Goal: Task Accomplishment & Management: Manage account settings

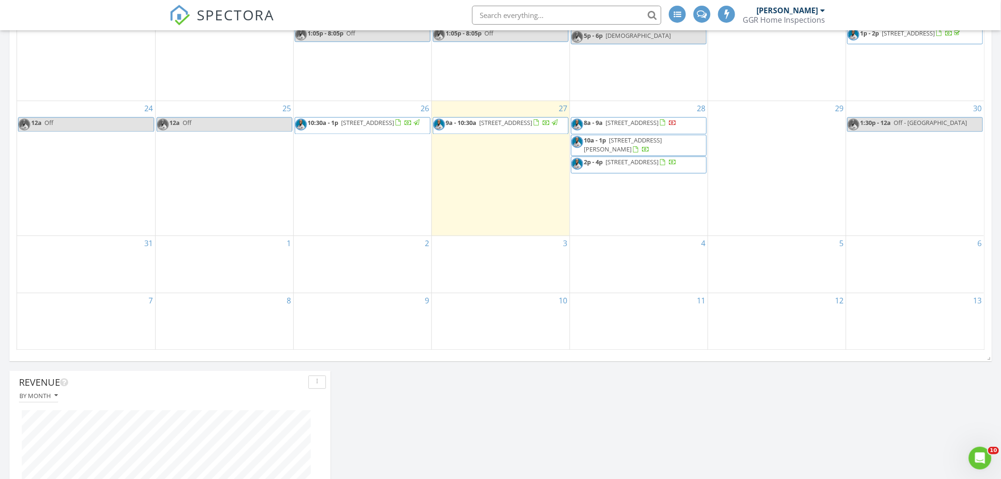
scroll to position [684, 0]
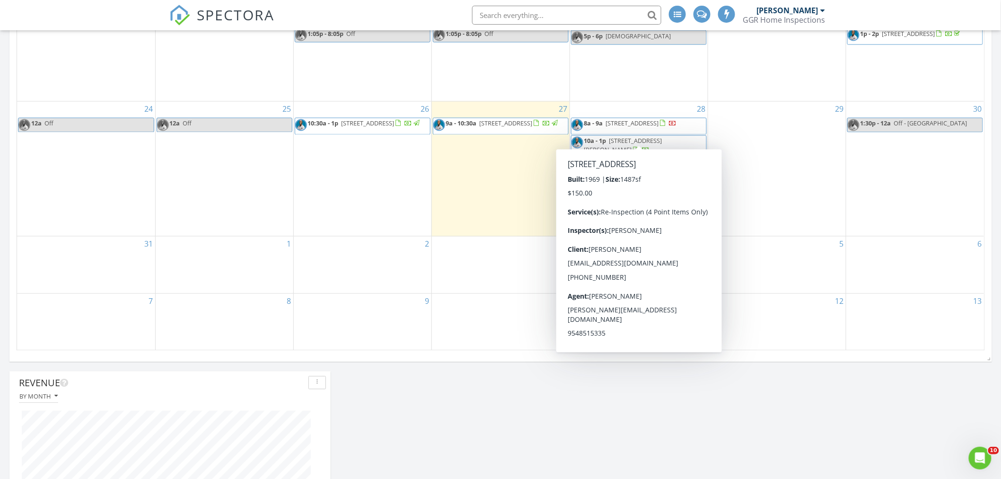
click at [658, 128] on span "2240 NW 47th Terrace, Lauderhill 33313" at bounding box center [632, 123] width 53 height 9
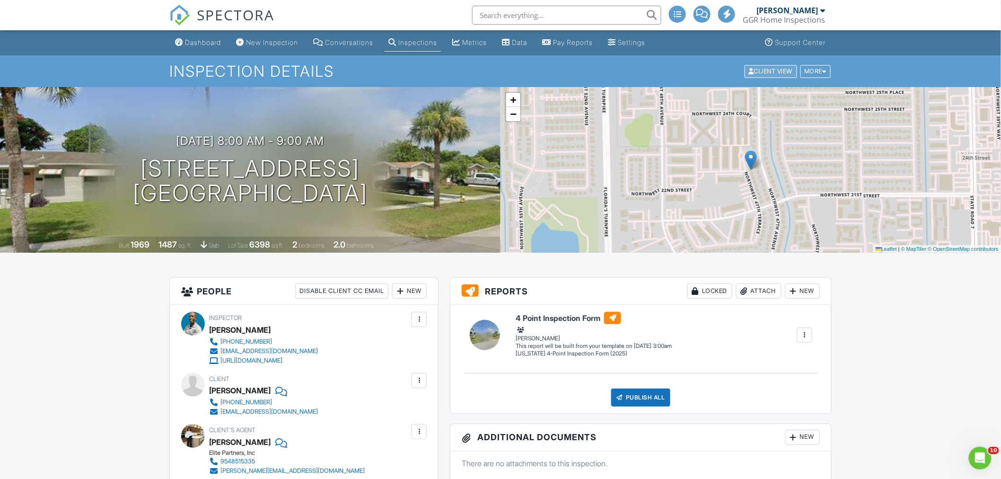
click at [772, 70] on div "Client View" at bounding box center [771, 71] width 53 height 13
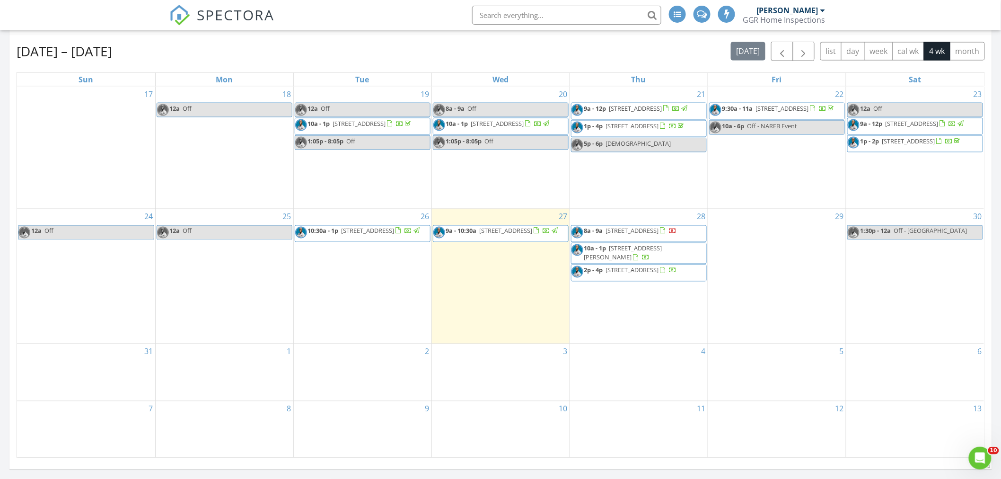
scroll to position [577, 0]
click at [659, 234] on span "2240 NW 47th Terrace, Lauderhill 33313" at bounding box center [632, 230] width 53 height 9
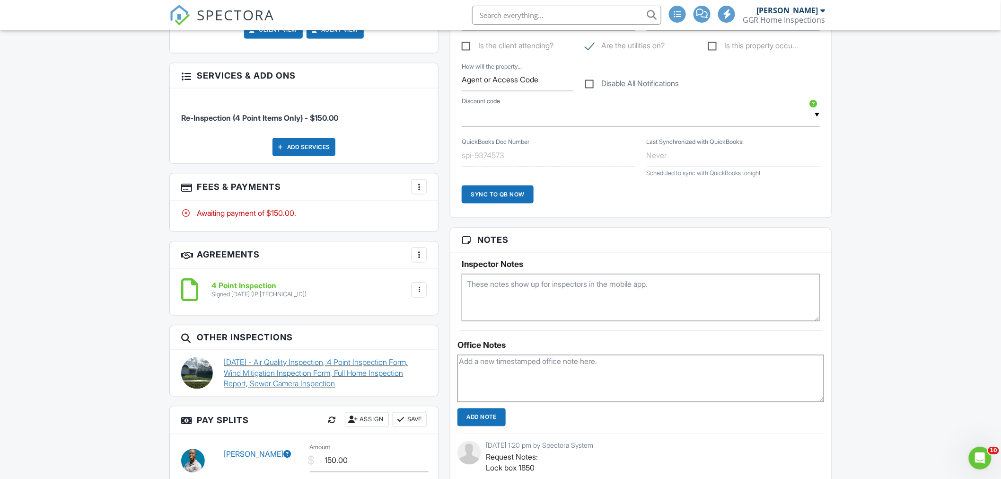
scroll to position [526, 0]
click at [321, 370] on link "07/16/2025 - Air Quality Inspection, 4 Point Inspection Form, Wind Mitigation I…" at bounding box center [325, 373] width 203 height 32
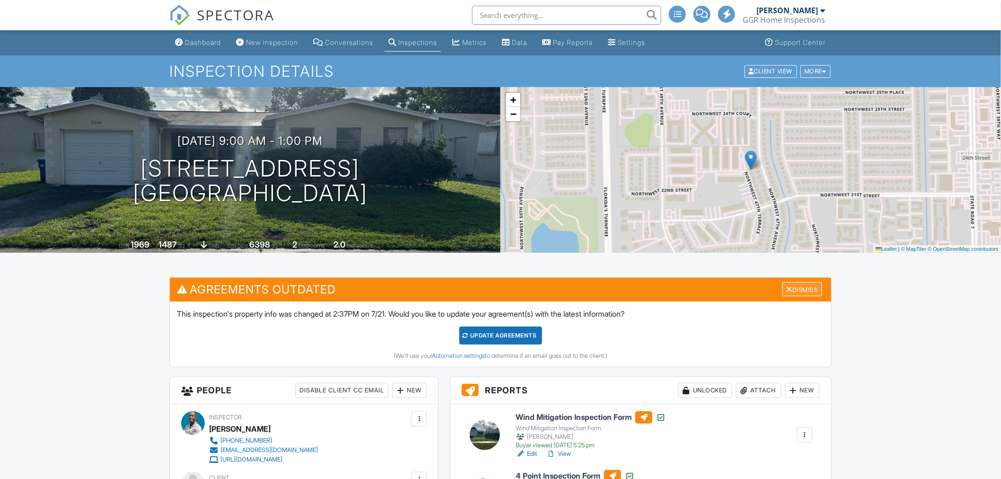
click at [807, 286] on div "Dismiss" at bounding box center [802, 289] width 40 height 15
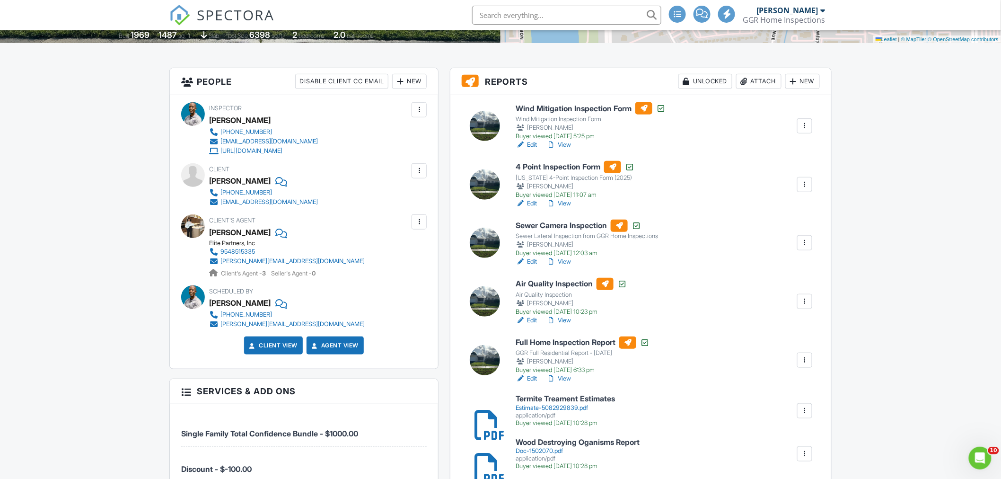
scroll to position [210, 0]
click at [804, 184] on div at bounding box center [804, 183] width 9 height 9
click at [776, 224] on link "Copy" at bounding box center [769, 225] width 77 height 10
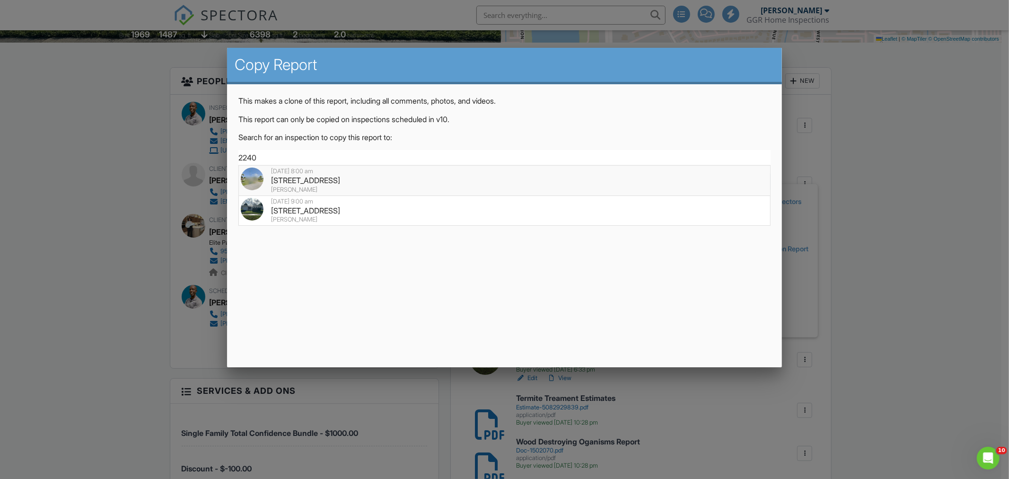
click at [401, 175] on div "2240 NW 47th Terrace, Lauderhill, FL 33313" at bounding box center [504, 180] width 527 height 10
type input "2240 NW 47th Terrace, Lauderhill, FL 33313"
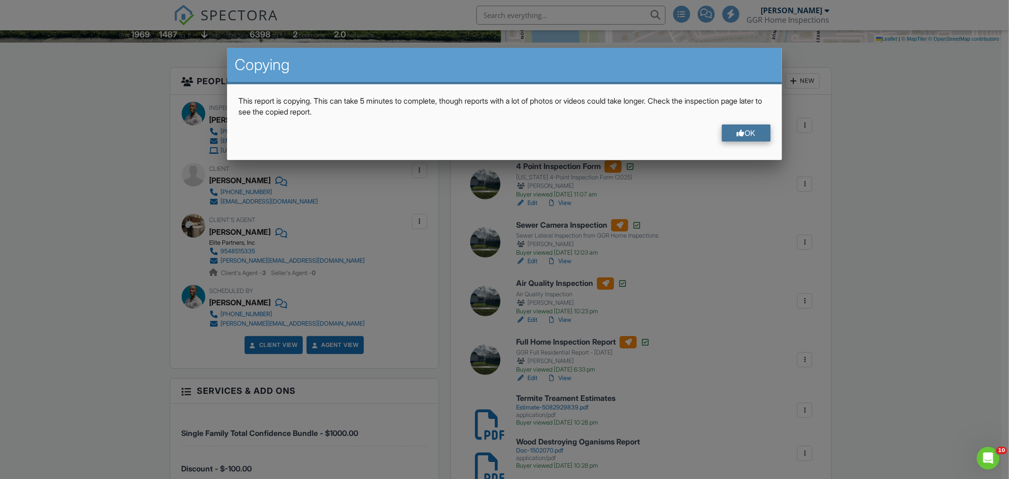
click at [741, 133] on div at bounding box center [741, 133] width 8 height 8
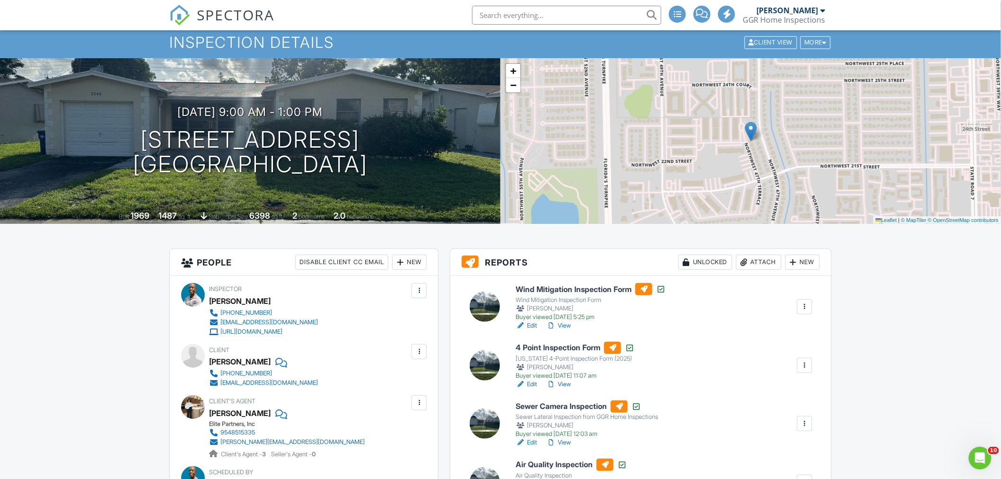
scroll to position [0, 0]
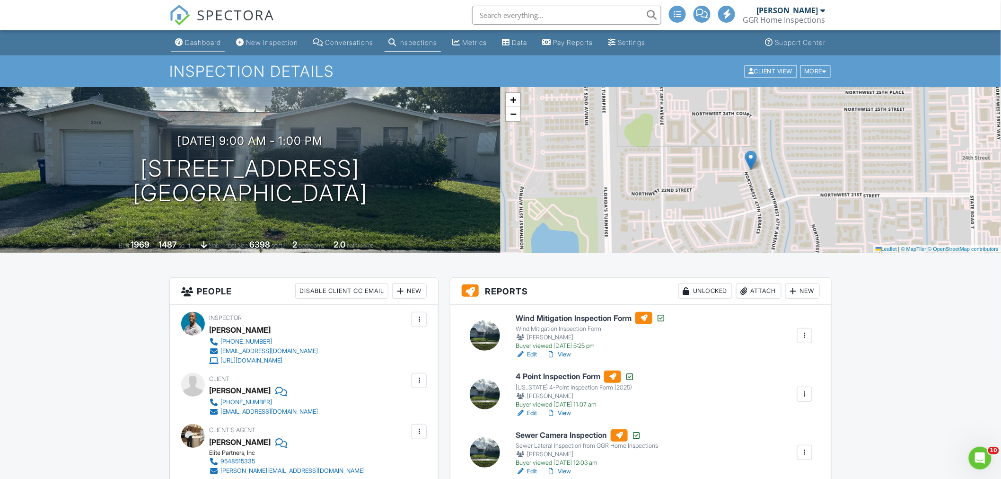
click at [203, 37] on link "Dashboard" at bounding box center [197, 43] width 53 height 18
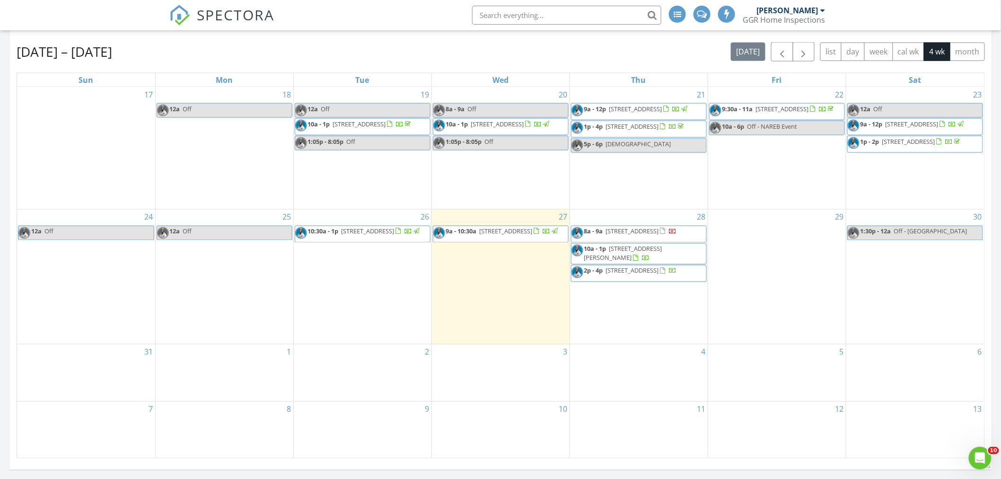
scroll to position [578, 0]
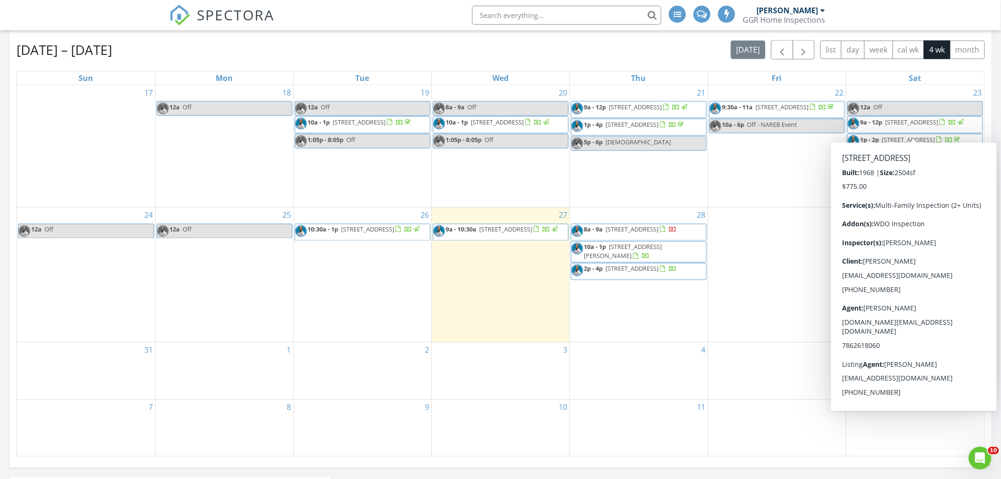
click at [901, 123] on span "1410 NW 8th Ave, Fort Lauderdale 33311" at bounding box center [912, 122] width 53 height 9
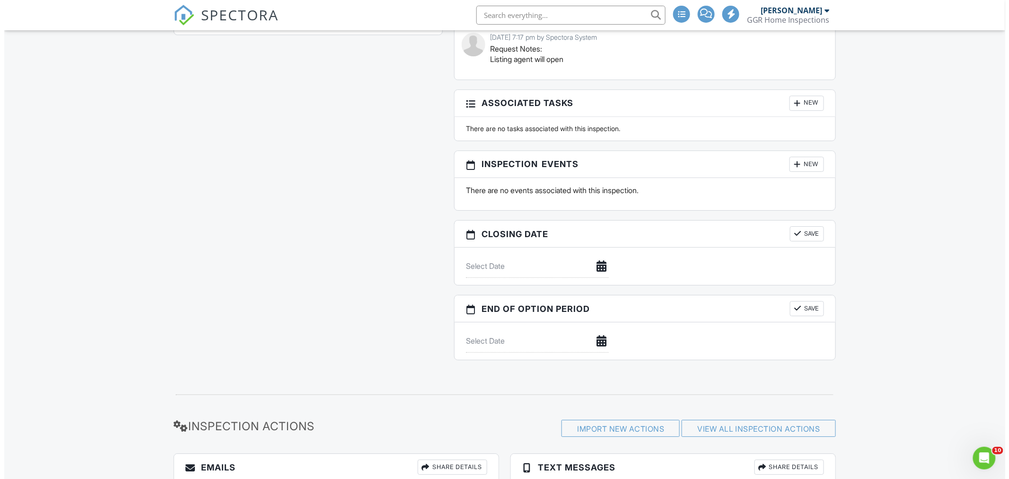
scroll to position [1194, 0]
click at [811, 164] on div "New" at bounding box center [802, 163] width 35 height 15
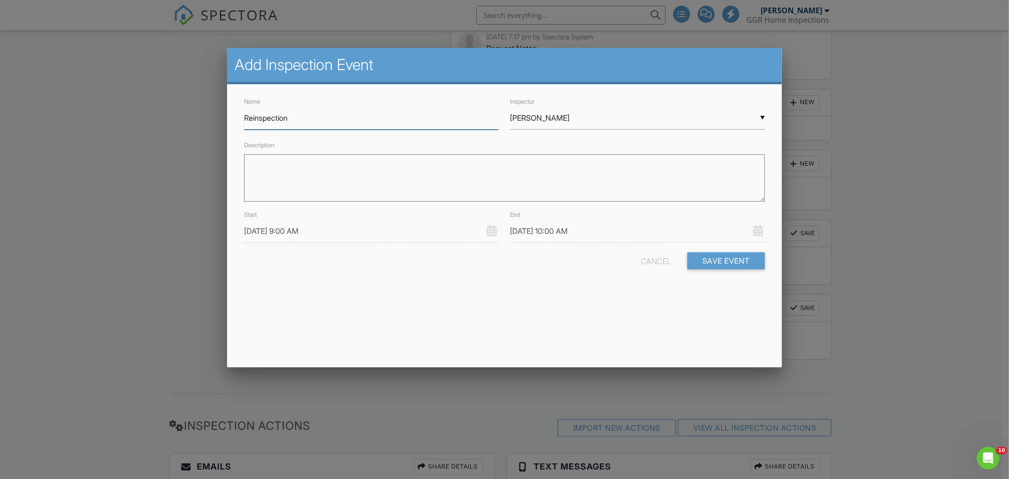
type input "Reinspection"
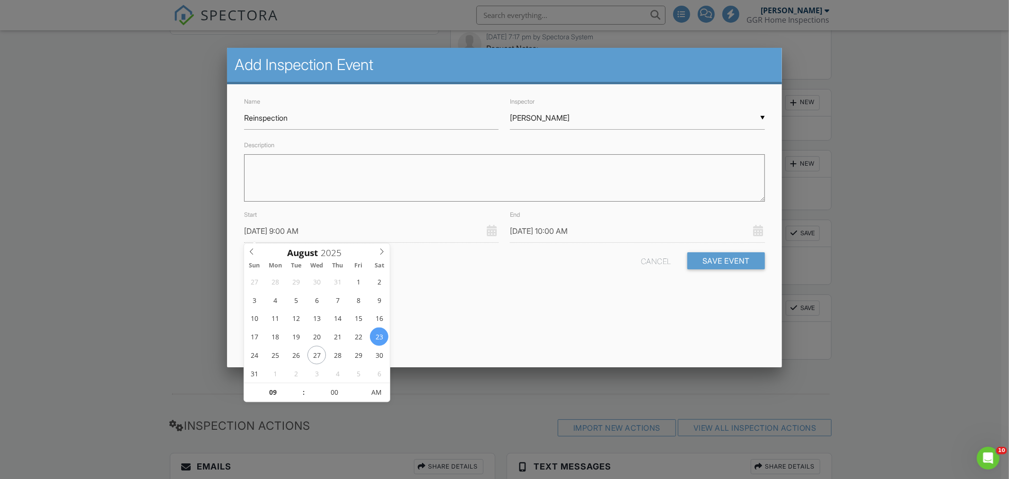
click at [266, 237] on input "08/23/2025 9:00 AM" at bounding box center [371, 230] width 255 height 23
type input "10"
type input "08/23/2025 10:00 AM"
click at [298, 385] on span at bounding box center [299, 387] width 7 height 9
type input "08/23/2025 11:00 AM"
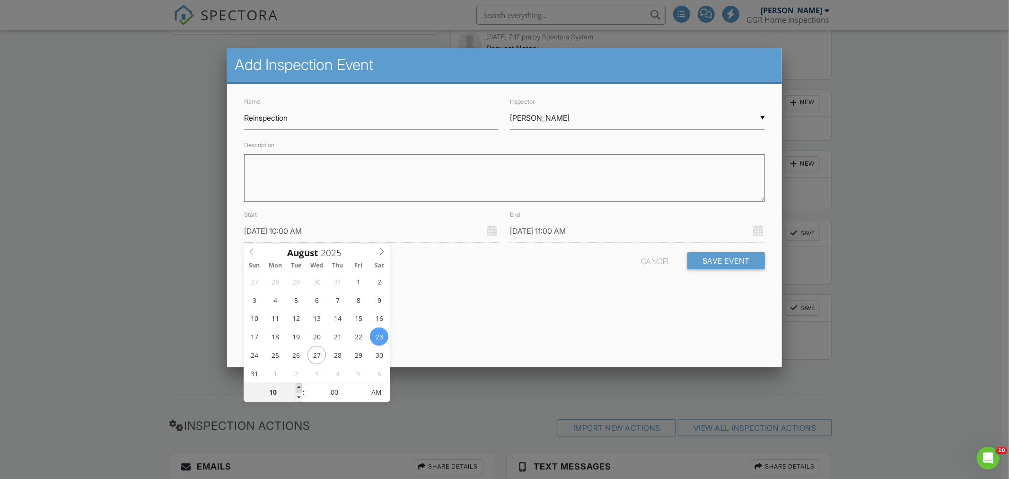
click at [298, 385] on span at bounding box center [299, 387] width 7 height 9
type input "12"
type input "08/23/2025 12:00 PM"
click at [298, 385] on span at bounding box center [299, 387] width 7 height 9
type input "01"
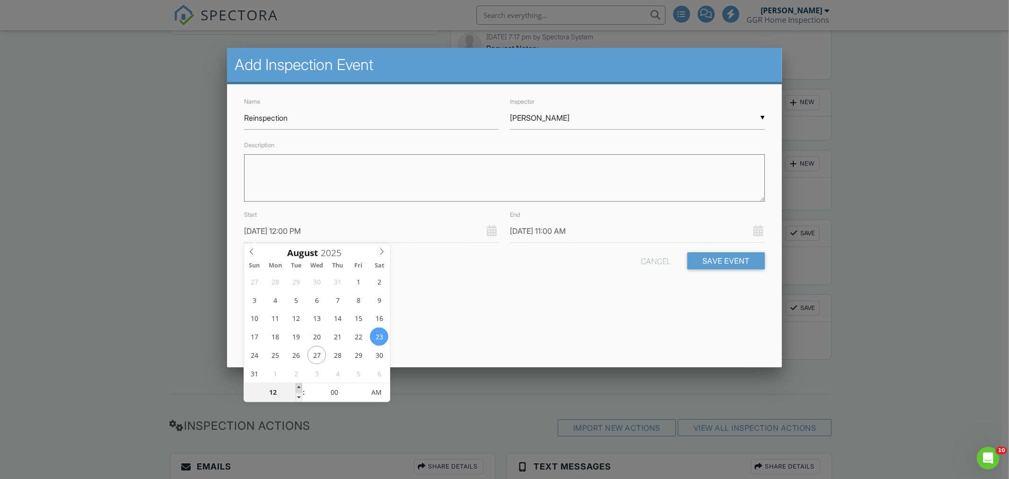
type input "08/23/2025 1:00 PM"
click at [298, 385] on span at bounding box center [299, 387] width 7 height 9
type input "08/23/2025 2:00 PM"
type input "02"
type input "08/23/2025 2:00 PM"
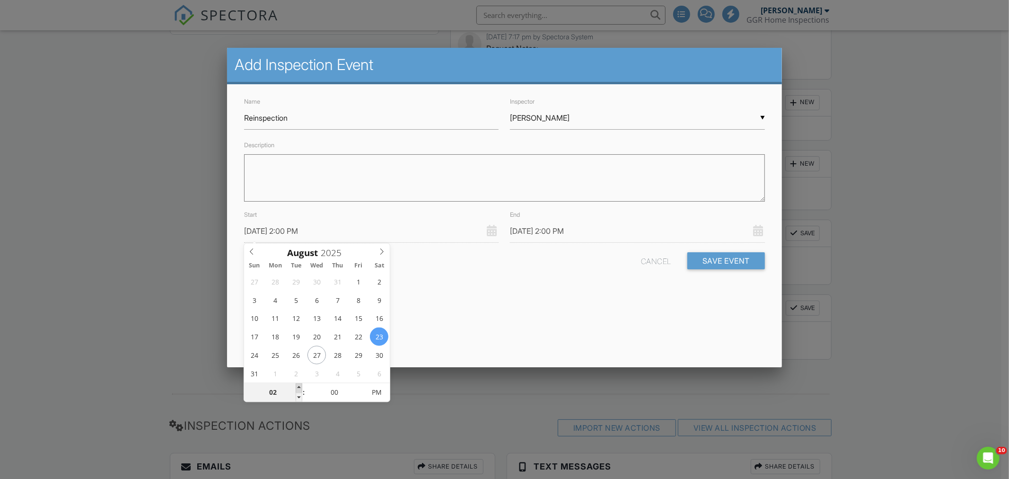
click at [298, 385] on span at bounding box center [299, 387] width 7 height 9
type input "03"
type input "08/23/2025 3:00 PM"
type input "04"
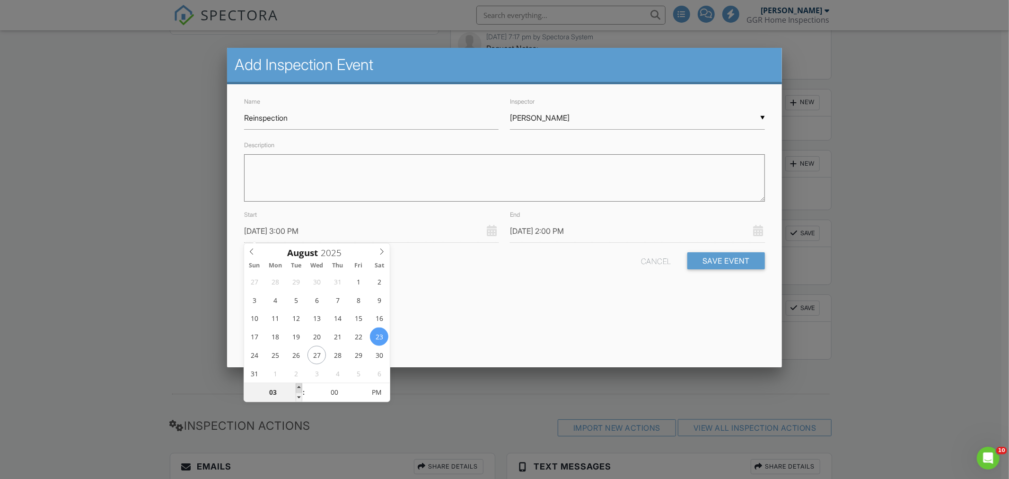
type input "08/23/2025 4:00 PM"
click at [298, 385] on span at bounding box center [299, 387] width 7 height 9
type input "05"
type input "08/23/2025 5:00 PM"
click at [298, 385] on span at bounding box center [299, 387] width 7 height 9
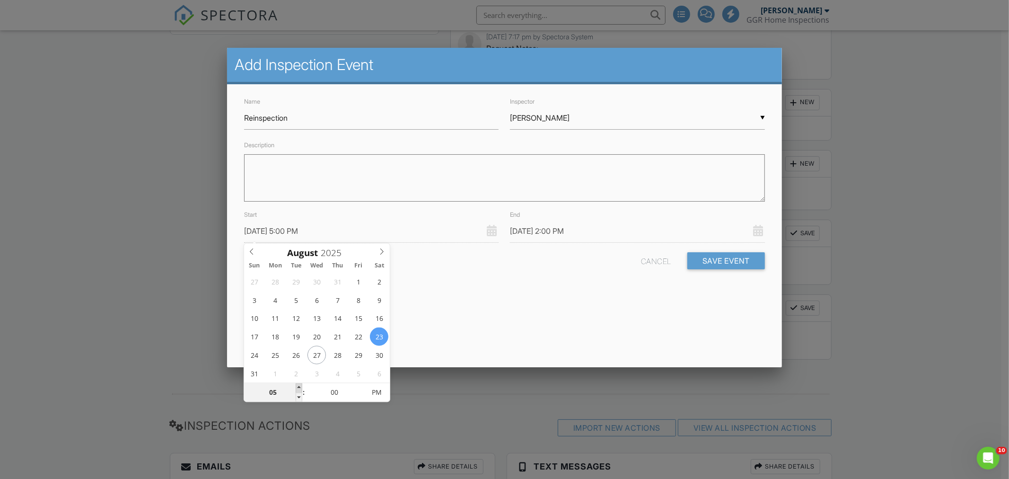
type input "08/23/2025 6:00 PM"
click at [440, 322] on div "Add Inspection Event Name Reinspection Inspector ▼ Ronald Gladden Ronald Gladde…" at bounding box center [504, 207] width 555 height 319
click at [312, 235] on input "08/23/2025 5:00 PM" at bounding box center [371, 230] width 255 height 23
type input "04"
type input "08/23/2025 4:00 PM"
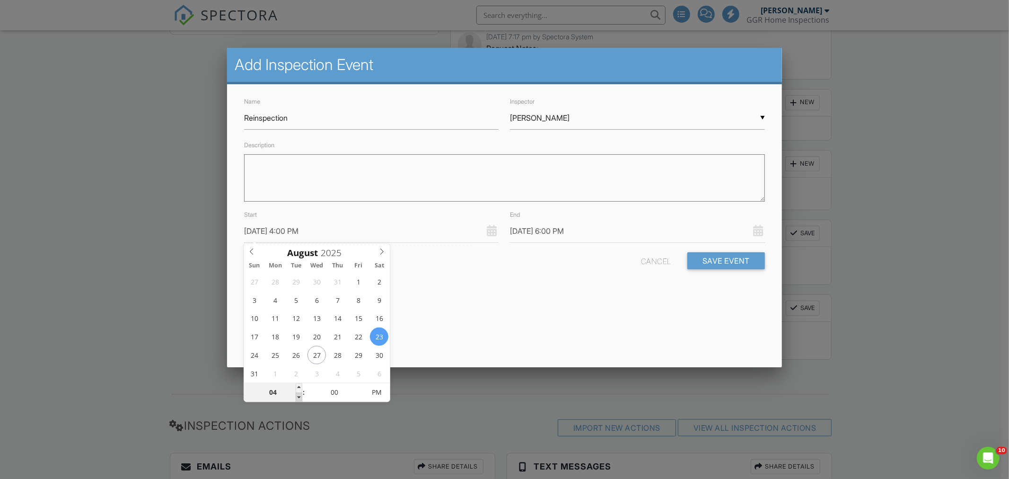
click at [299, 396] on span at bounding box center [299, 397] width 7 height 9
type input "08/23/2025 5:00 PM"
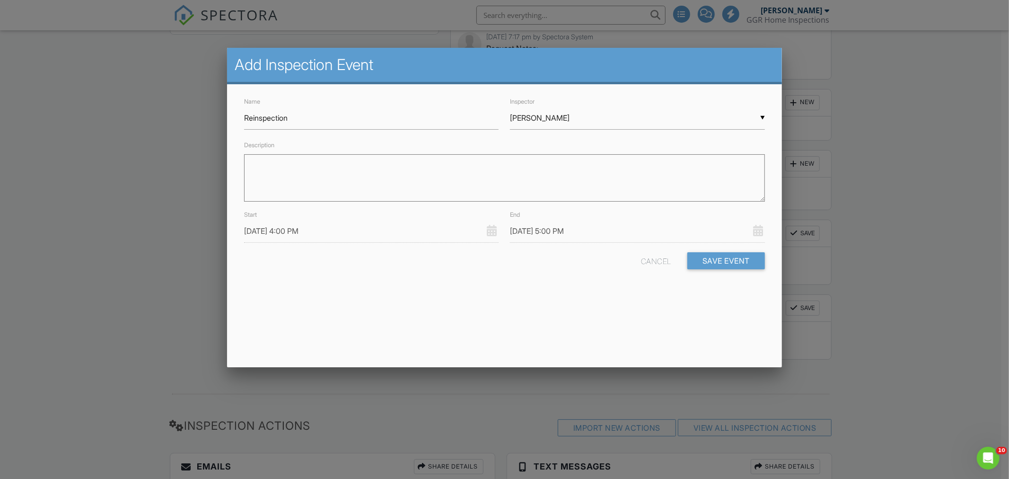
click at [486, 294] on div "Name Reinspection Inspector ▼ Ronald Gladden Ronald Gladden Omar Arribasplata R…" at bounding box center [504, 190] width 555 height 213
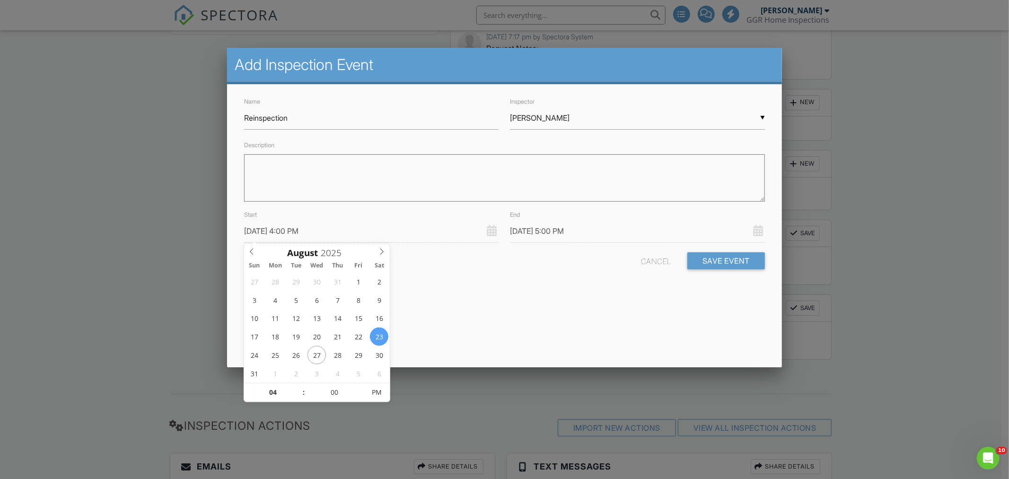
click at [275, 233] on input "08/23/2025 4:00 PM" at bounding box center [371, 230] width 255 height 23
type input "08/28/2025 4:00 PM"
type input "08/28/2025 5:00 PM"
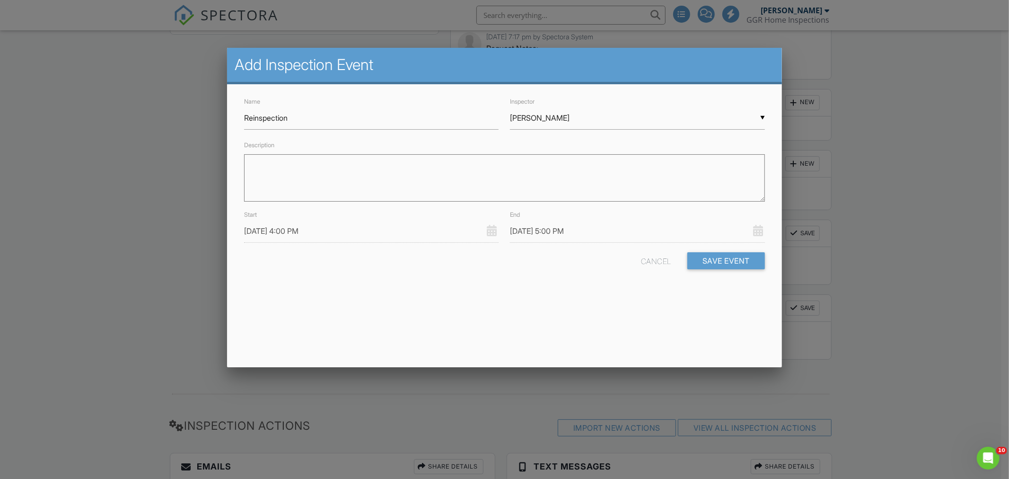
click at [472, 297] on div "Add Inspection Event Name Reinspection Inspector ▼ Ronald Gladden Ronald Gladde…" at bounding box center [504, 207] width 555 height 319
click at [727, 256] on button "Save Event" at bounding box center [726, 260] width 78 height 17
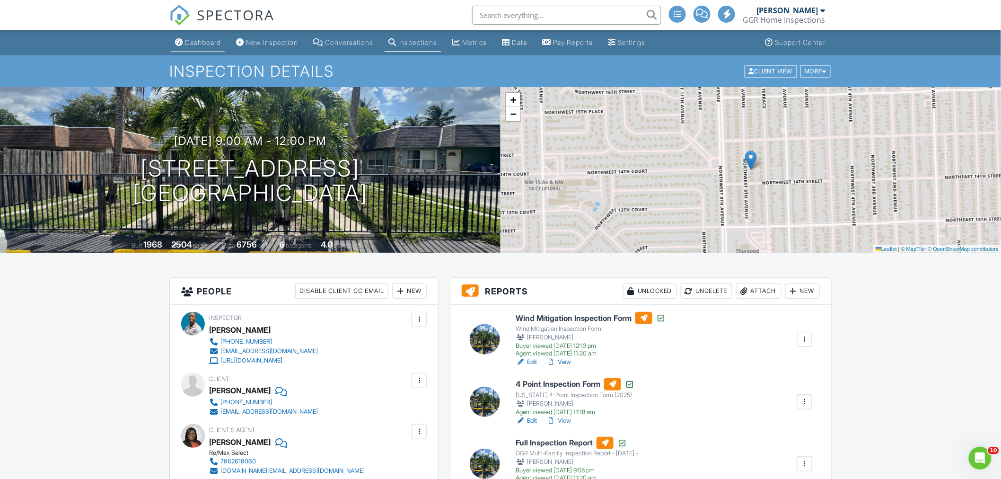
click at [210, 43] on div "Dashboard" at bounding box center [203, 42] width 36 height 8
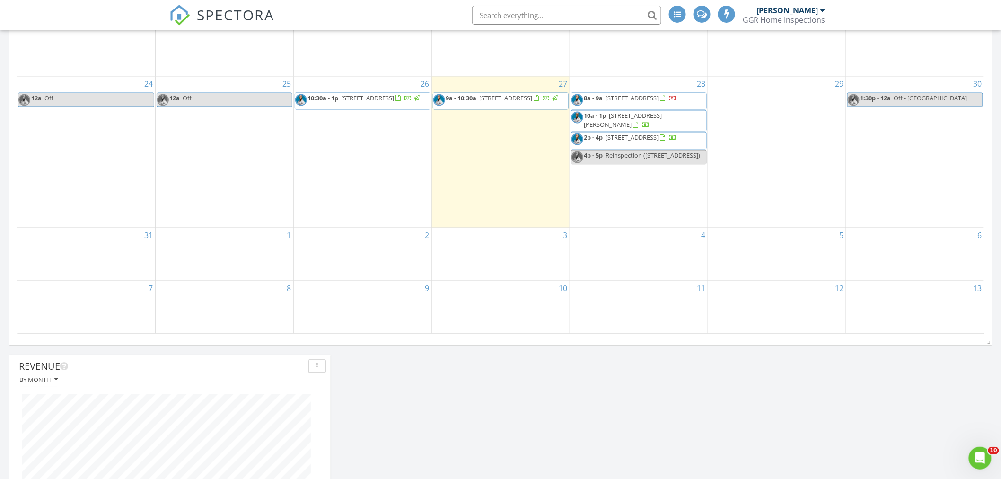
scroll to position [701, 0]
drag, startPoint x: 463, startPoint y: 380, endPoint x: 460, endPoint y: 376, distance: 5.3
click at [642, 123] on span "[STREET_ADDRESS][PERSON_NAME]" at bounding box center [623, 120] width 78 height 18
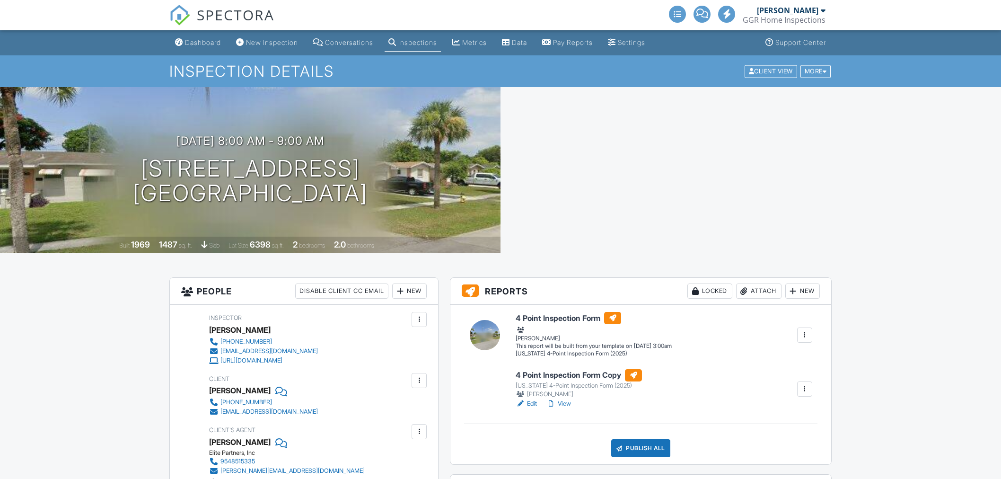
click at [190, 198] on div "[DATE] 8:00 am - 9:00 am [STREET_ADDRESS] [GEOGRAPHIC_DATA], FL 33313" at bounding box center [250, 169] width 500 height 71
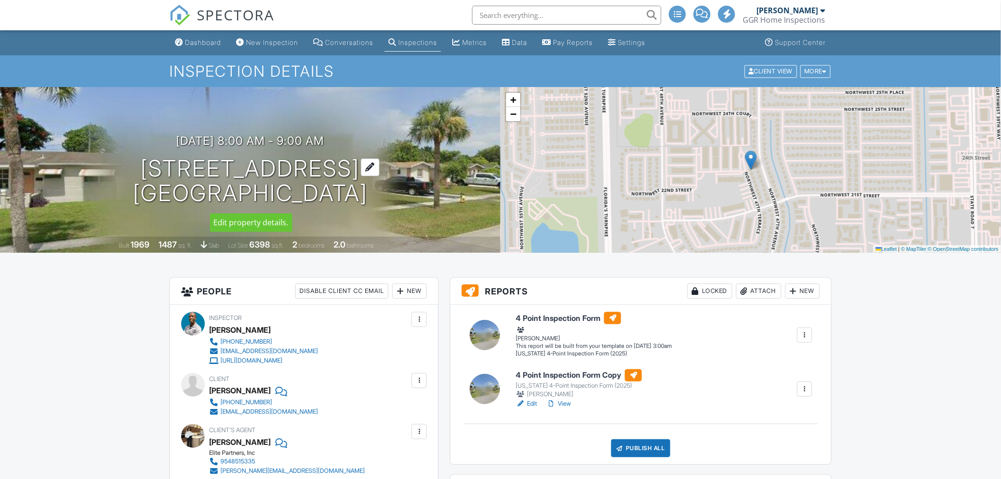
drag, startPoint x: 401, startPoint y: 198, endPoint x: 136, endPoint y: 170, distance: 266.3
click at [114, 163] on div "08/28/2025 8:00 am - 9:00 am 2240 NW 47th Terrace Lauderhill, FL 33313" at bounding box center [250, 169] width 500 height 71
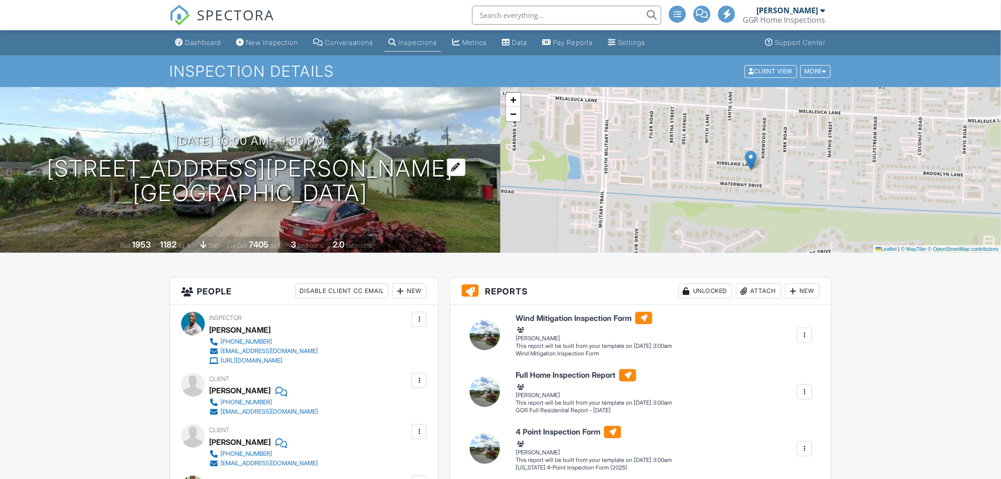
drag, startPoint x: 448, startPoint y: 199, endPoint x: 171, endPoint y: 169, distance: 279.3
click at [136, 166] on div "[DATE] 10:00 am - 1:00 pm [STREET_ADDRESS][PERSON_NAME] [GEOGRAPHIC_DATA]" at bounding box center [250, 169] width 500 height 71
copy h1 "4098 Kirkland Ln Lake Worth Beach, FL 33461"
click at [210, 43] on div "Dashboard" at bounding box center [203, 42] width 36 height 8
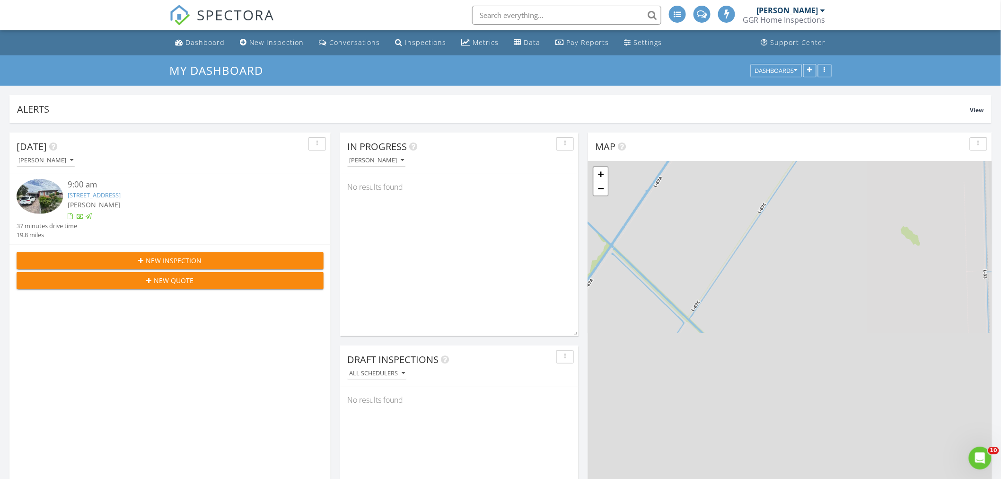
scroll to position [203, 321]
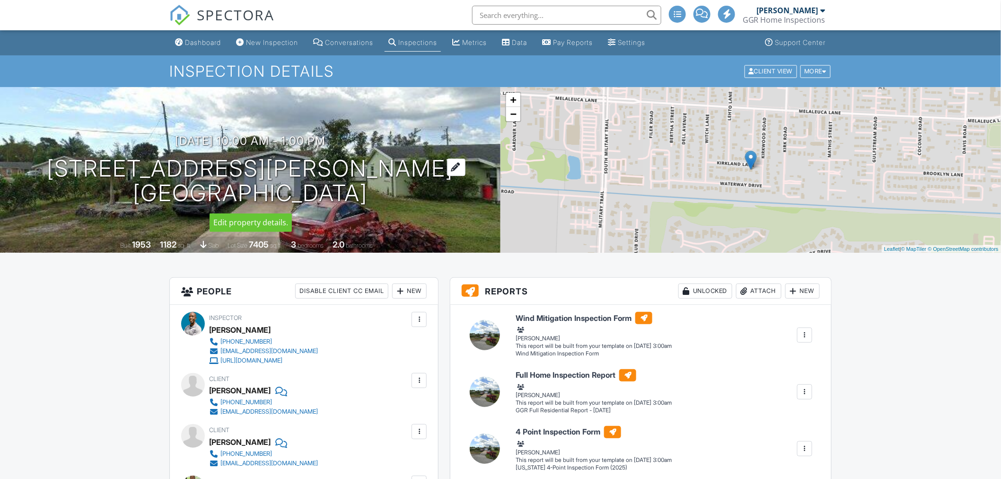
click at [129, 164] on div "08/28/2025 10:00 am - 1:00 pm 4098 Kirkland Ln Lake Worth Beach, FL 33461" at bounding box center [250, 169] width 500 height 71
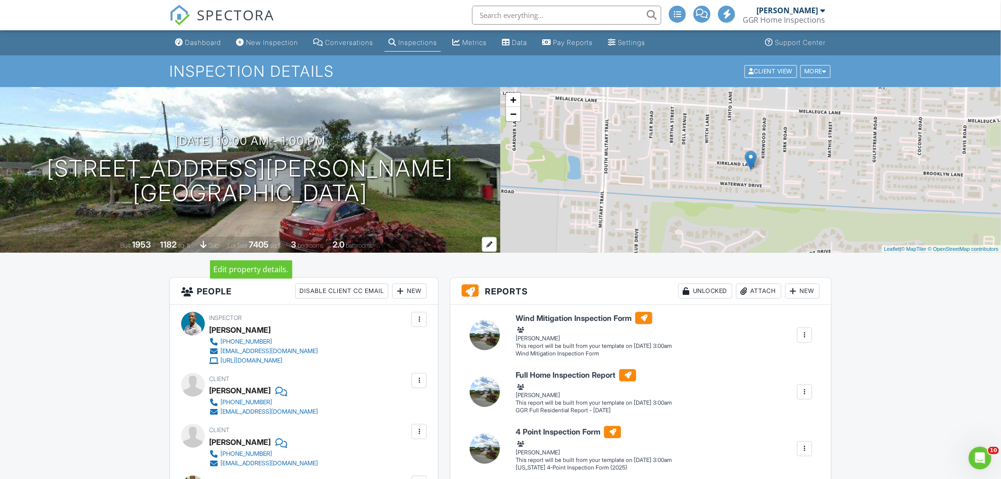
click at [169, 243] on div "1182" at bounding box center [168, 244] width 17 height 10
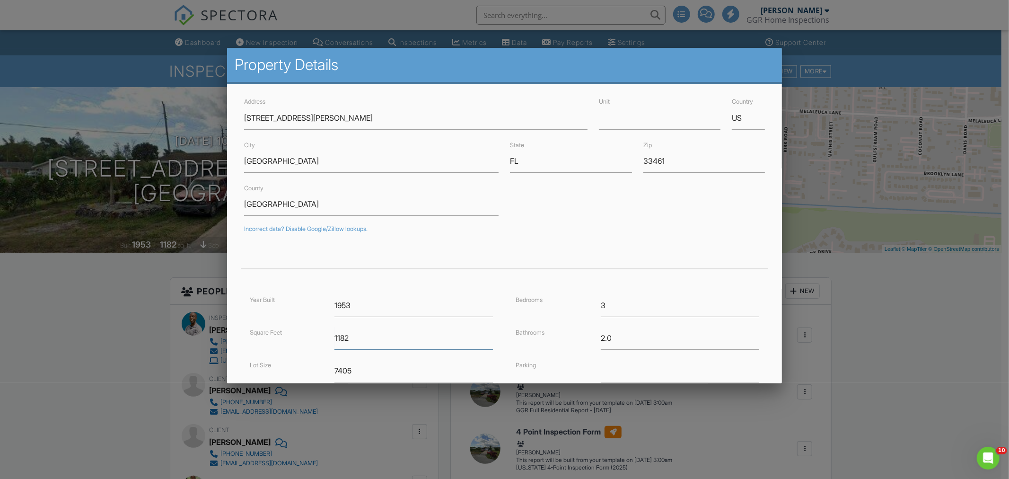
click at [355, 332] on input "1182" at bounding box center [413, 337] width 158 height 23
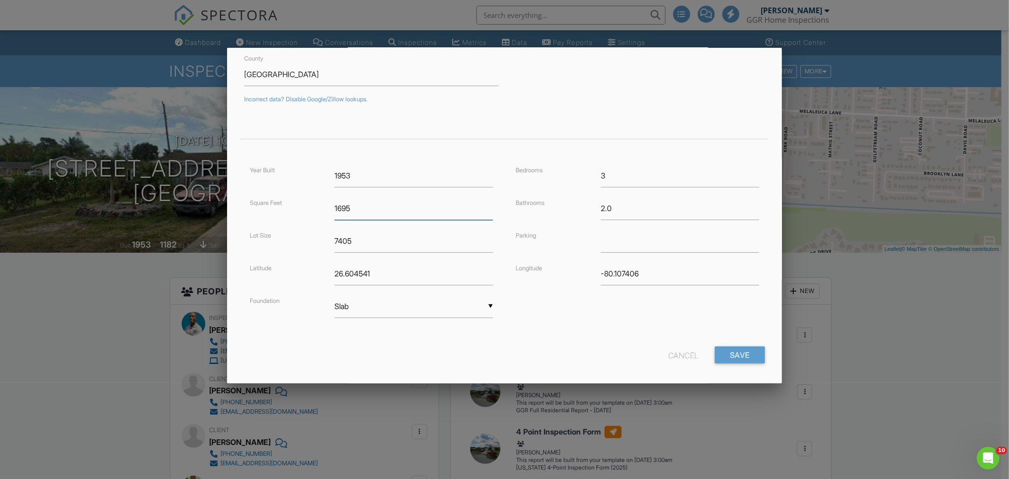
scroll to position [138, 0]
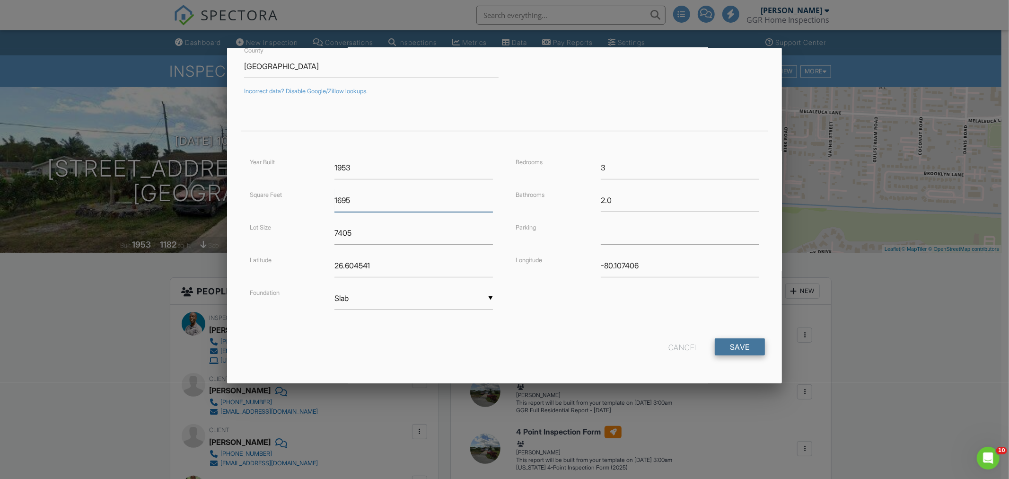
type input "1695"
click at [730, 341] on input "Save" at bounding box center [740, 346] width 50 height 17
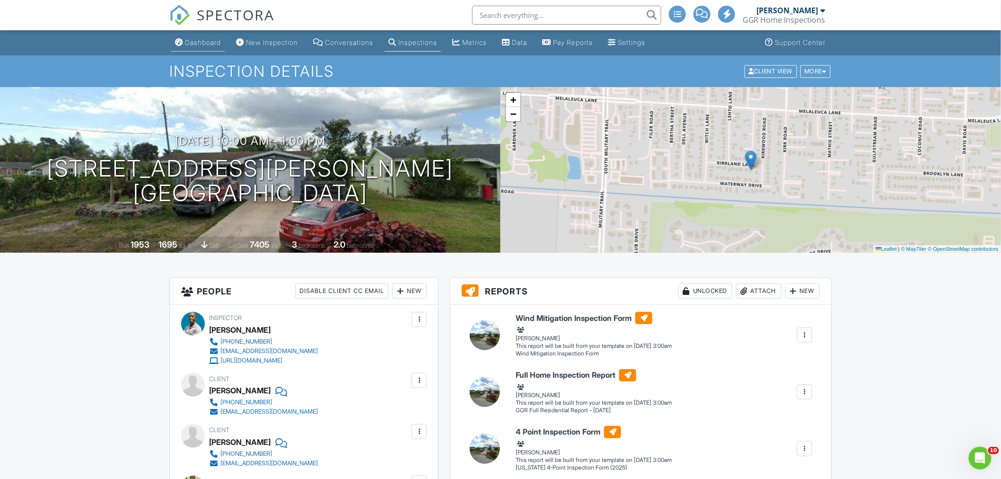
click at [201, 39] on div "Dashboard" at bounding box center [203, 42] width 36 height 8
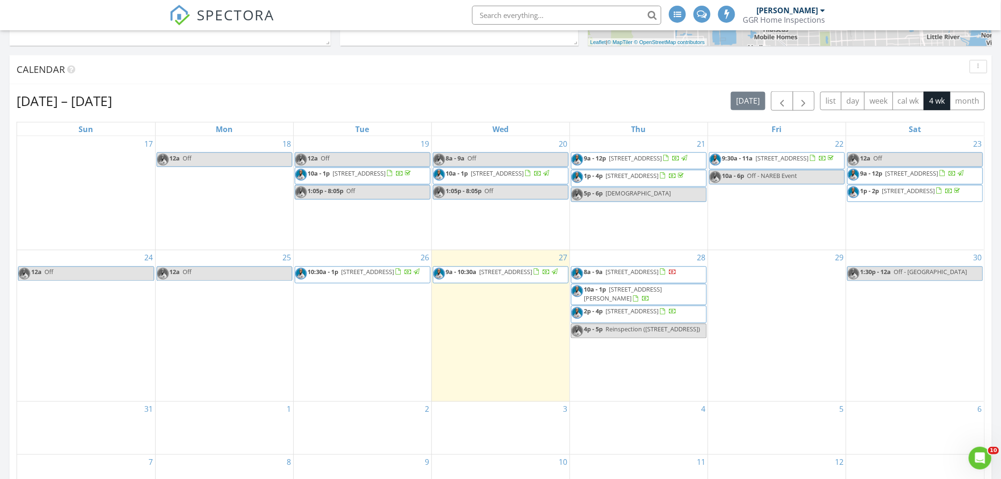
scroll to position [526, 0]
click at [650, 316] on span "116 Gardens Dr, Pompano Beach 33069" at bounding box center [632, 311] width 53 height 9
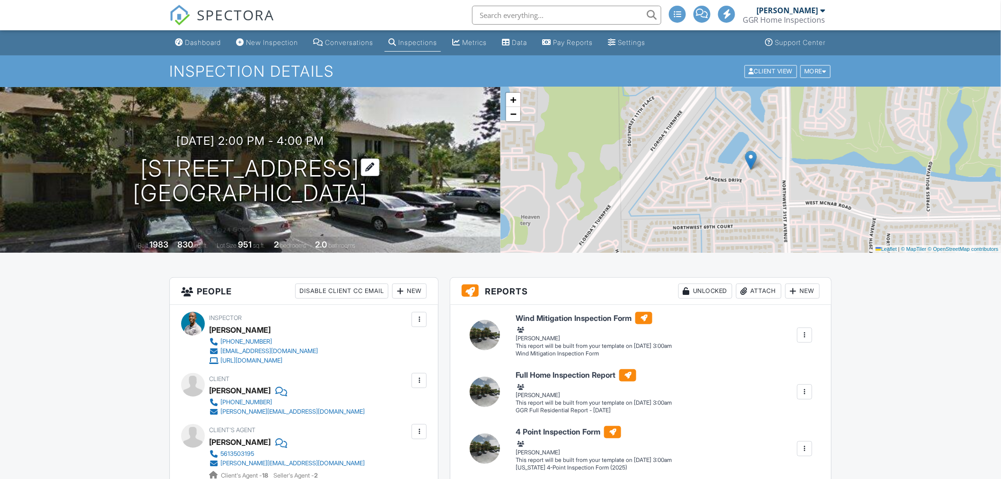
drag, startPoint x: 431, startPoint y: 194, endPoint x: 135, endPoint y: 169, distance: 296.7
click at [135, 169] on div "[DATE] 2:00 pm - 4:00 pm [STREET_ADDRESS] [GEOGRAPHIC_DATA]" at bounding box center [250, 169] width 500 height 71
copy h1 "116 Gardens Dr Pompano Beach, FL 33069"
click at [762, 285] on div "Attach" at bounding box center [758, 290] width 45 height 15
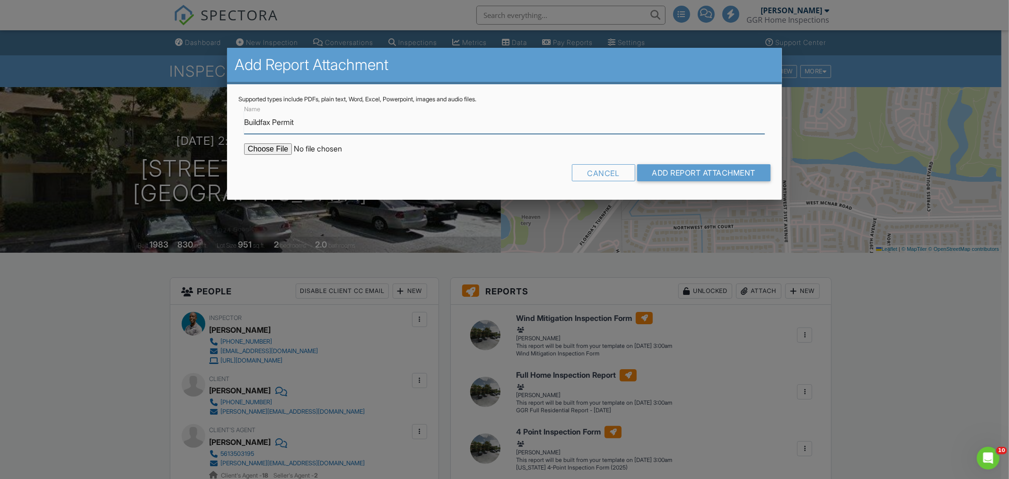
type input "Buildfax Permit"
click at [270, 148] on input "file" at bounding box center [324, 148] width 161 height 11
type input "C:\fakepath\BuildFaxReport_20250827204528346660-2R25RR-766156381.pdf"
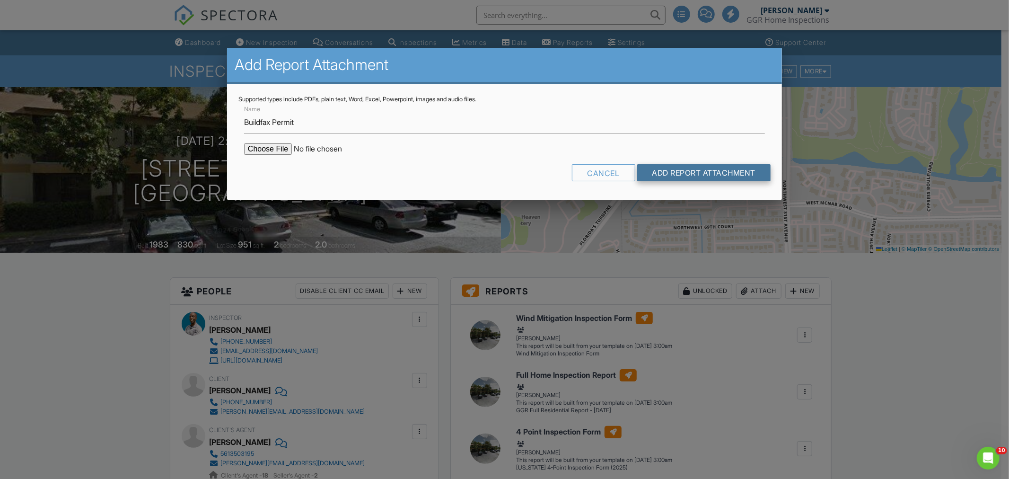
click at [729, 169] on input "Add Report Attachment" at bounding box center [704, 172] width 134 height 17
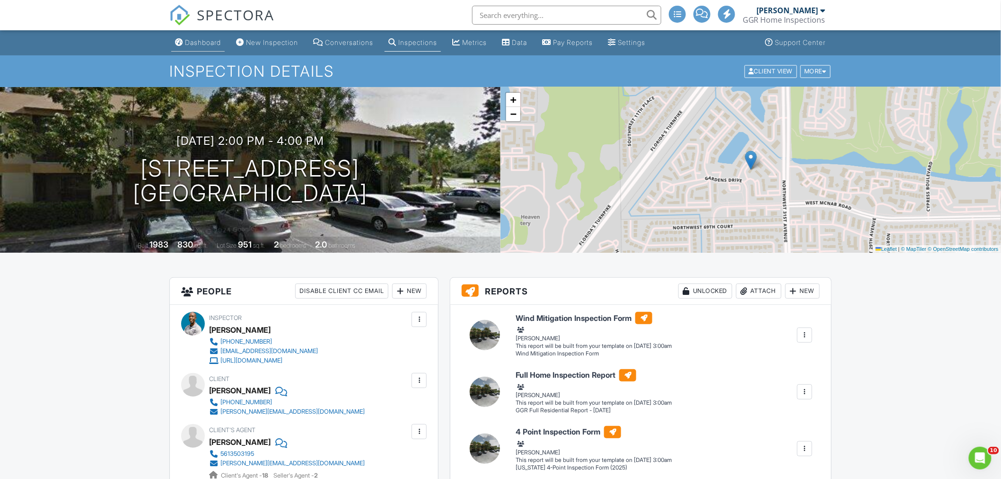
click at [197, 39] on div "Dashboard" at bounding box center [203, 42] width 36 height 8
